Goal: Information Seeking & Learning: Learn about a topic

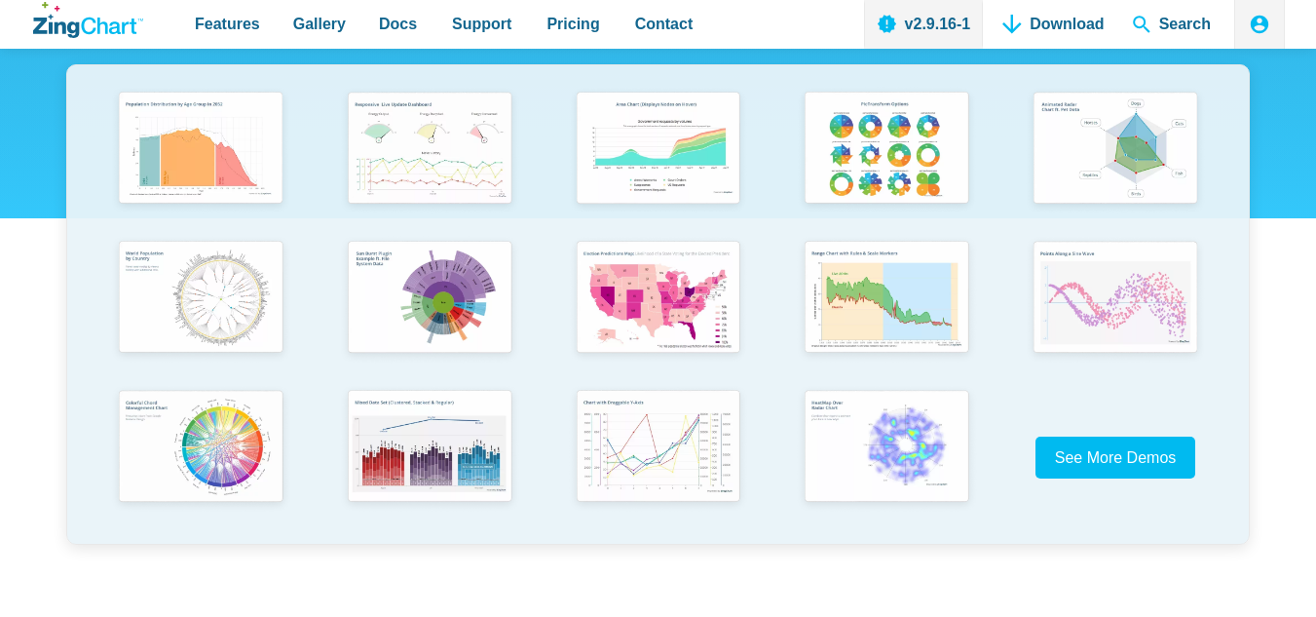
scroll to position [390, 0]
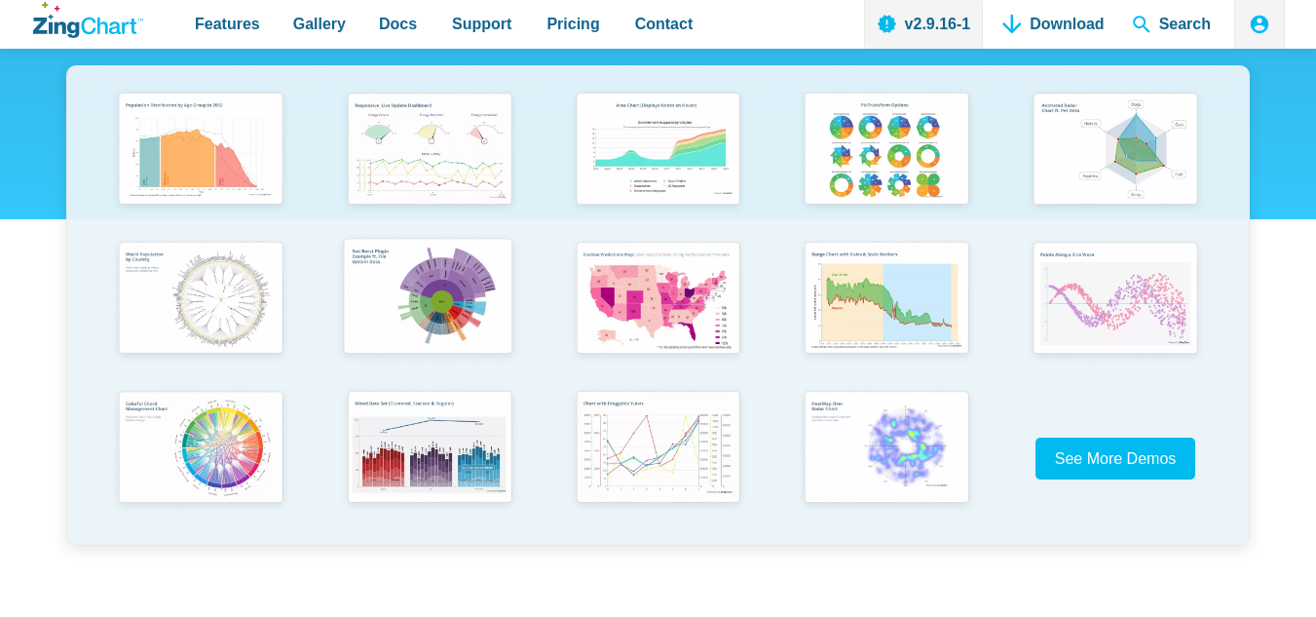
click at [439, 323] on img "App Content" at bounding box center [427, 298] width 188 height 134
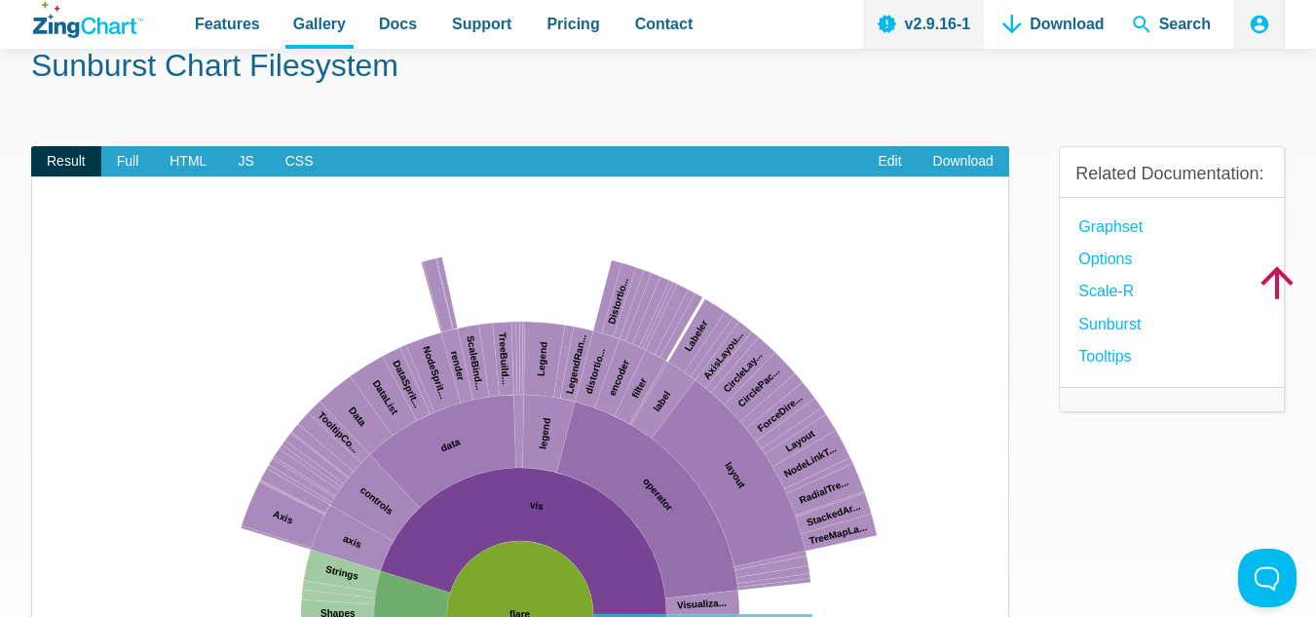
scroll to position [97, 0]
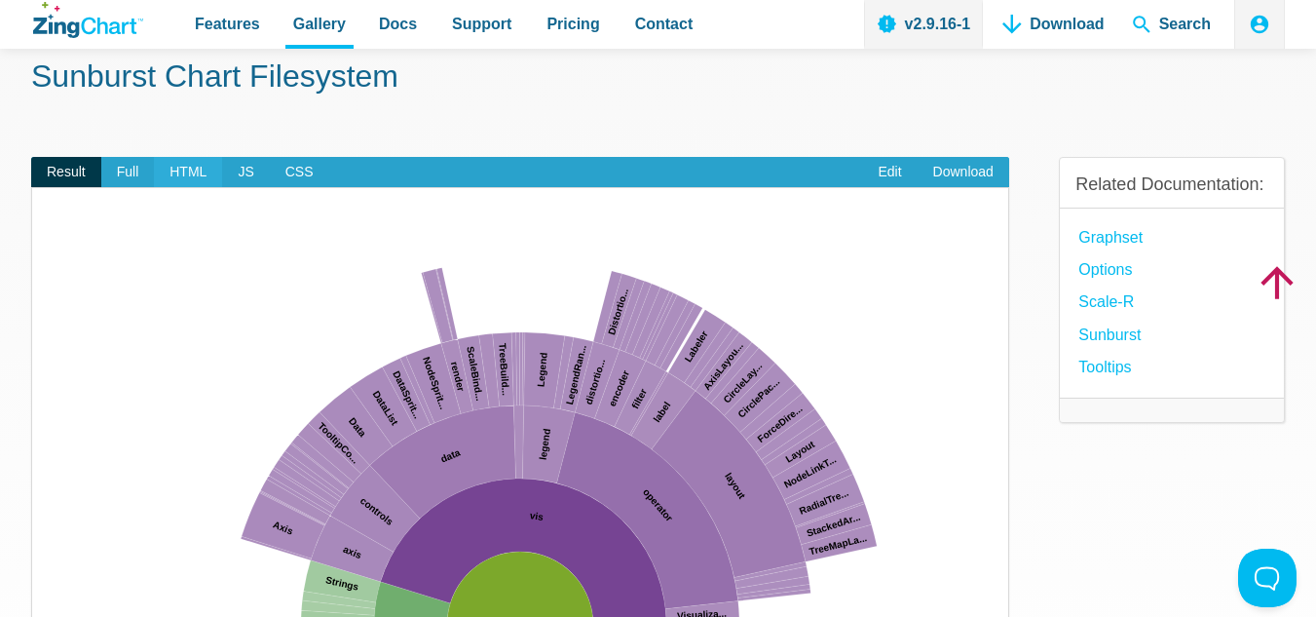
click at [199, 177] on span "HTML" at bounding box center [188, 172] width 68 height 31
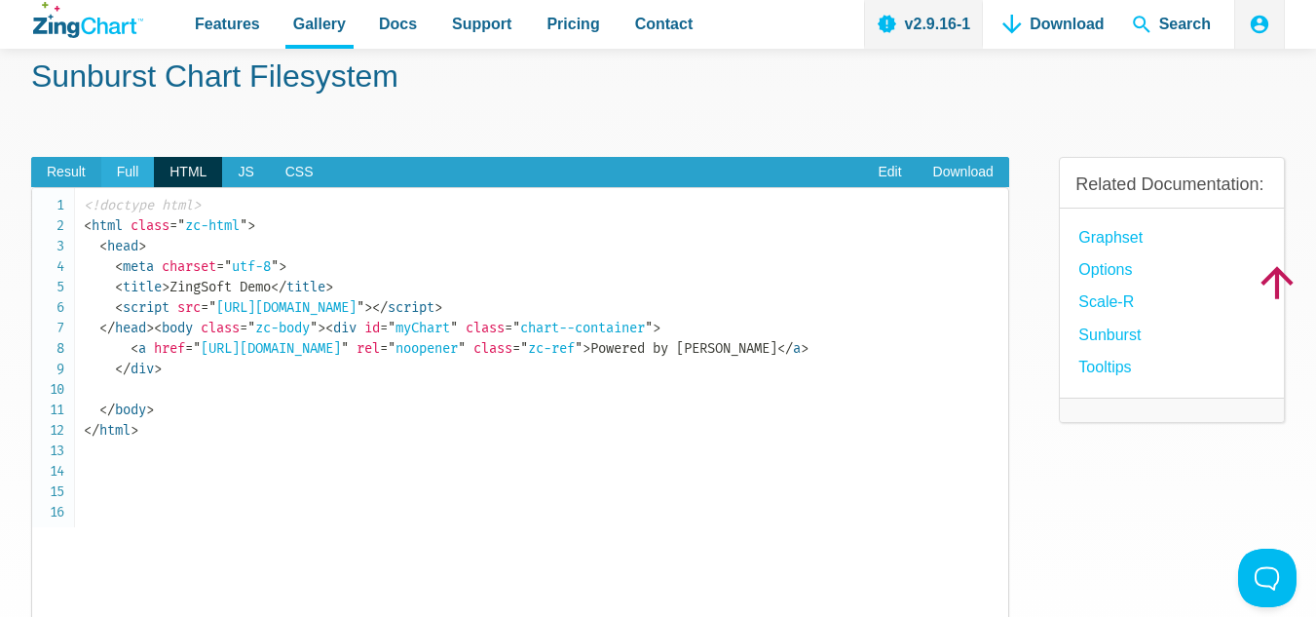
click at [131, 183] on span "Full" at bounding box center [128, 172] width 54 height 31
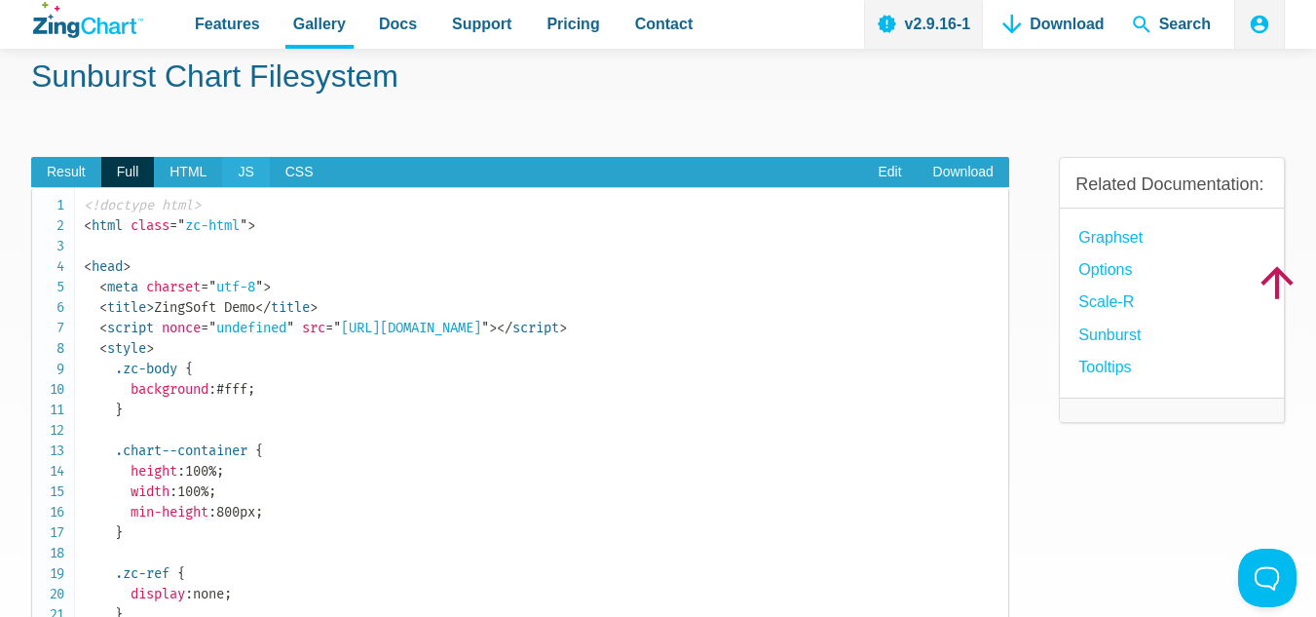
click at [248, 178] on span "JS" at bounding box center [245, 172] width 47 height 31
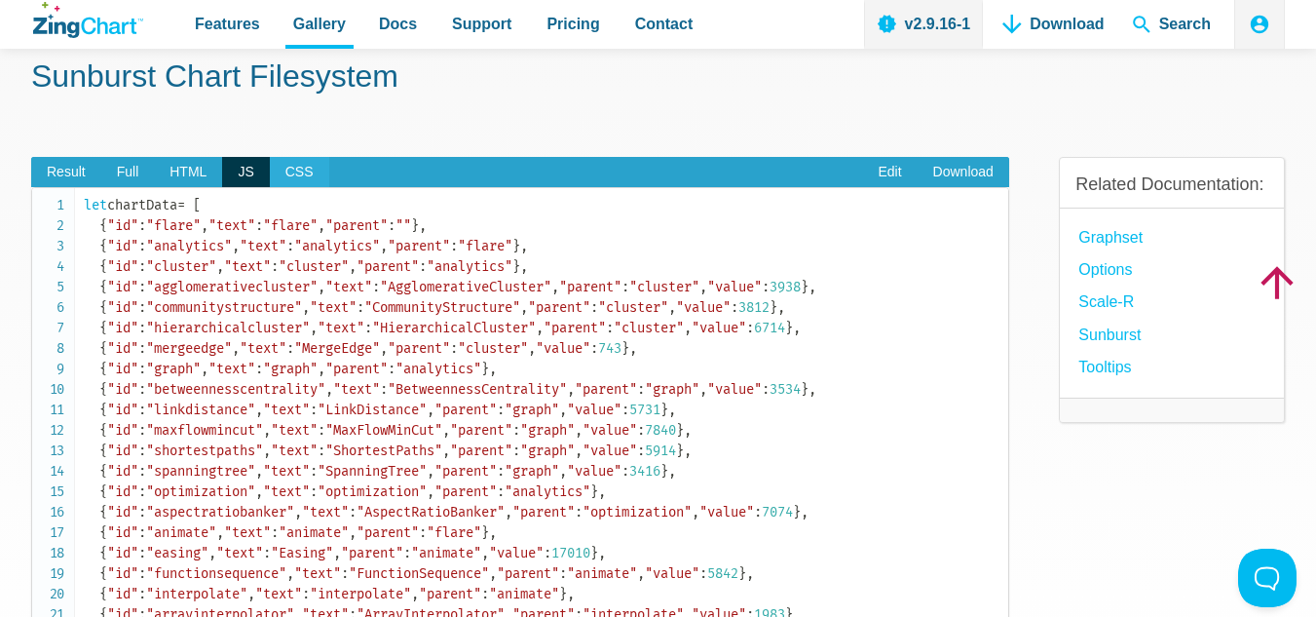
click at [301, 174] on span "CSS" at bounding box center [299, 172] width 59 height 31
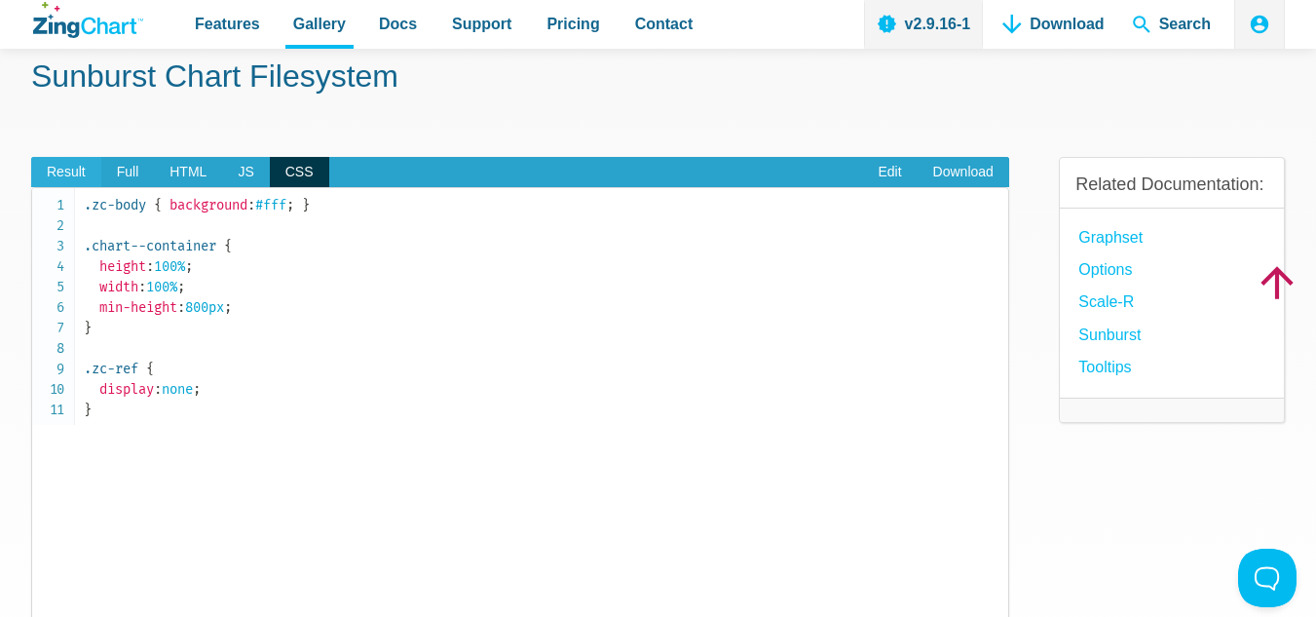
click at [64, 179] on span "Result" at bounding box center [66, 172] width 70 height 31
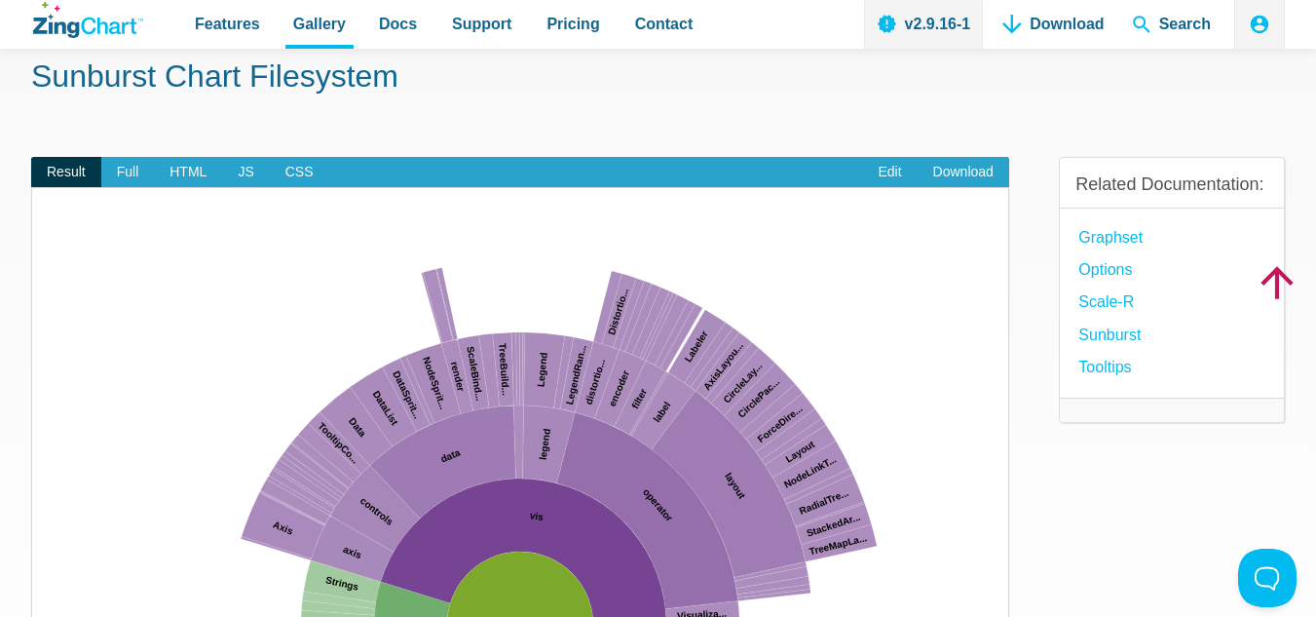
scroll to position [0, 0]
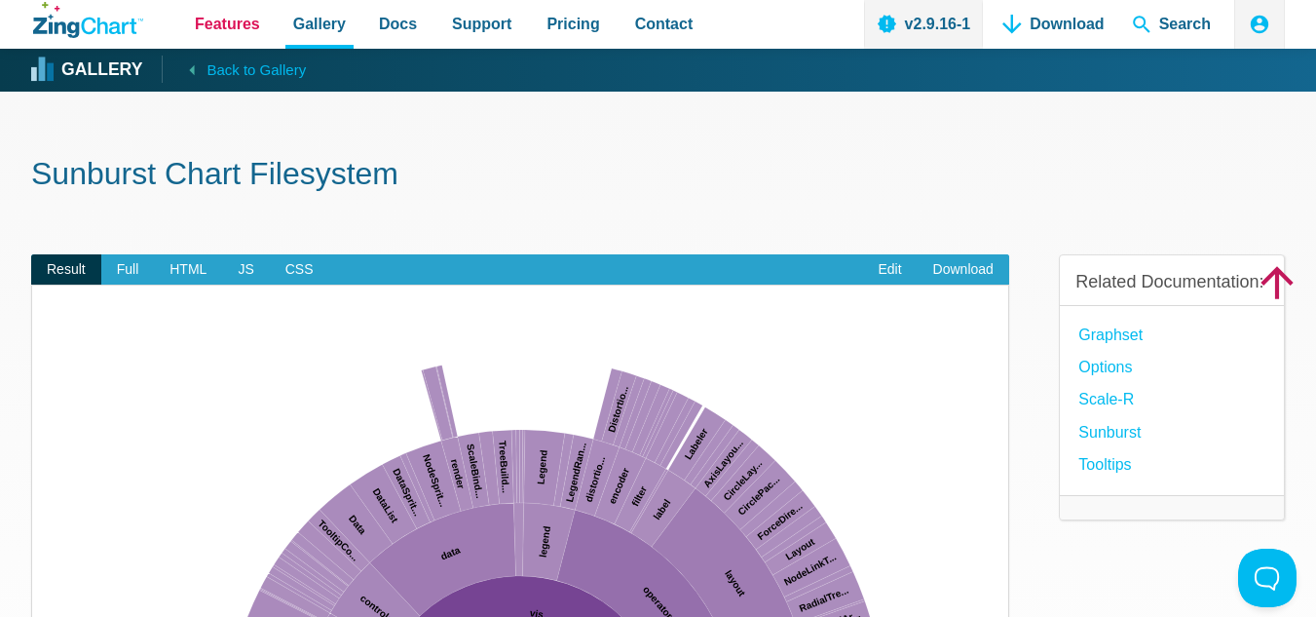
click at [223, 30] on span "Features" at bounding box center [227, 24] width 65 height 26
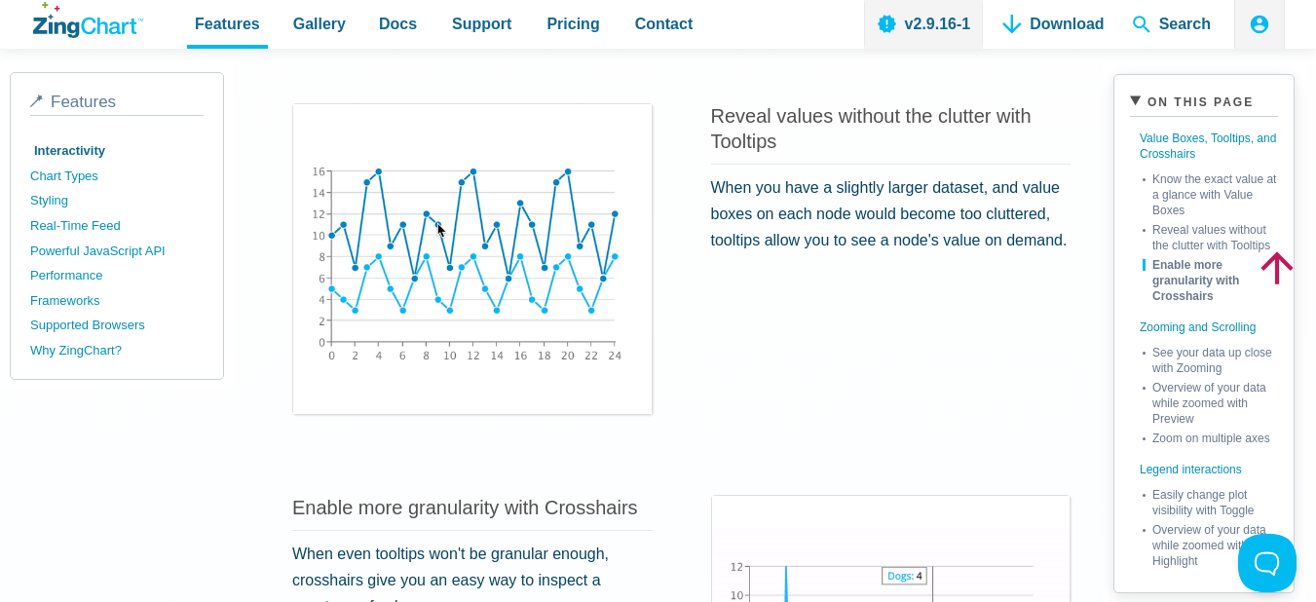
scroll to position [877, 0]
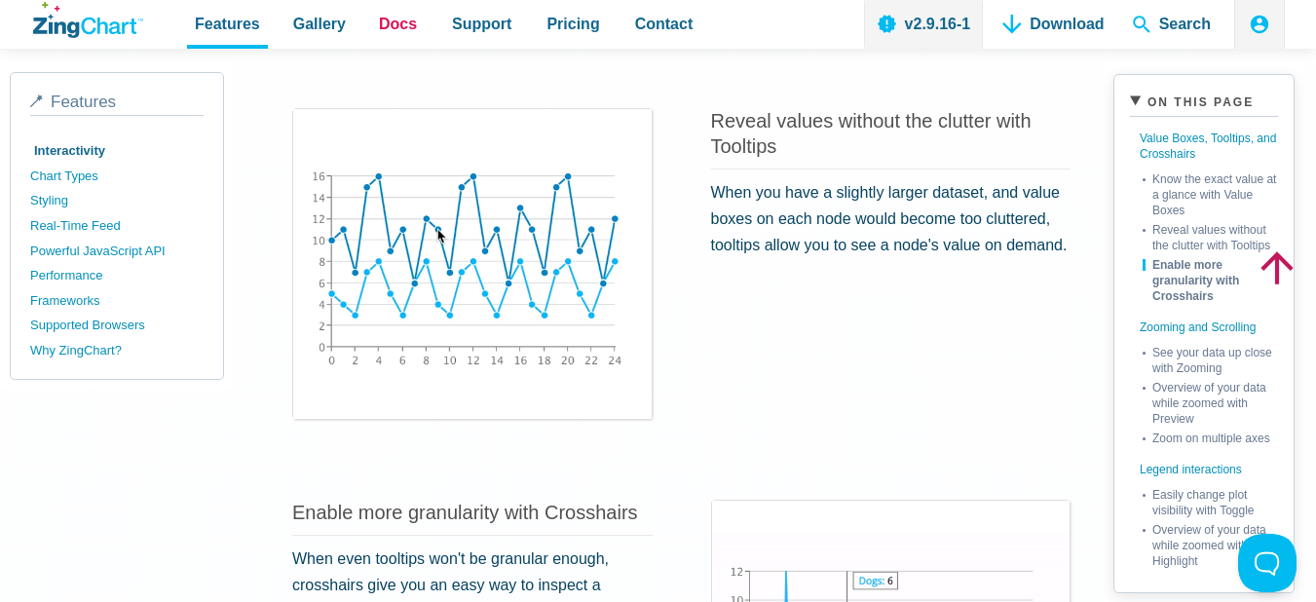
click at [392, 21] on span "Docs" at bounding box center [398, 24] width 38 height 26
